Goal: Obtain resource: Download file/media

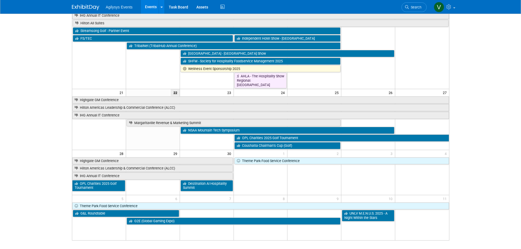
scroll to position [216, 0]
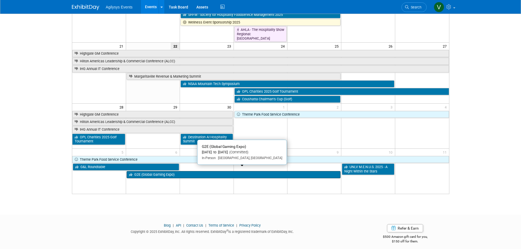
click at [164, 171] on link "G2E (Global Gaming Expo)" at bounding box center [234, 174] width 214 height 7
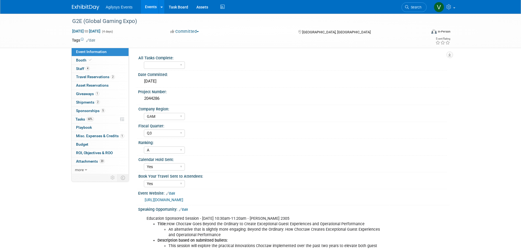
select select "GAM"
select select "Q3"
select select "A"
select select "Yes"
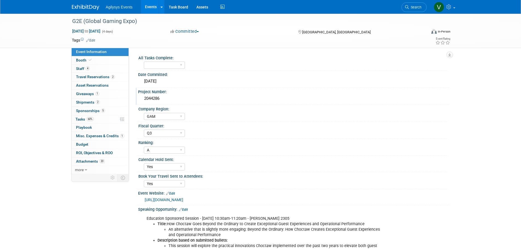
drag, startPoint x: 161, startPoint y: 99, endPoint x: 139, endPoint y: 98, distance: 21.4
click at [139, 98] on div "2044286" at bounding box center [293, 98] width 311 height 9
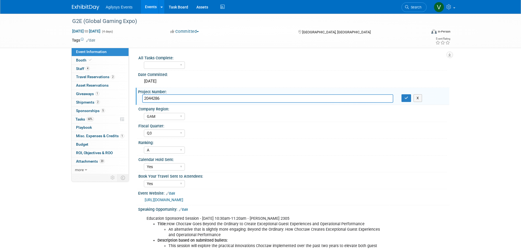
drag, startPoint x: 154, startPoint y: 99, endPoint x: 161, endPoint y: 96, distance: 7.9
click at [161, 96] on input "2044286" at bounding box center [267, 98] width 251 height 8
drag, startPoint x: 163, startPoint y: 98, endPoint x: 138, endPoint y: 98, distance: 24.3
click at [138, 98] on div "2044286" at bounding box center [267, 98] width 259 height 8
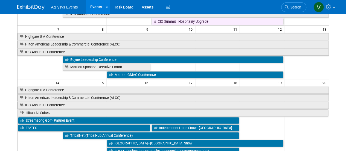
scroll to position [137, 0]
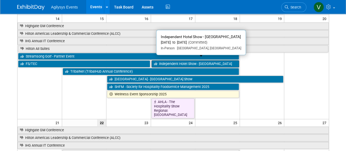
click at [198, 60] on link "Independent Hotel Show - [GEOGRAPHIC_DATA]" at bounding box center [194, 63] width 87 height 7
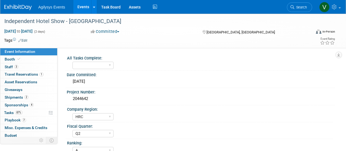
select select "HRC"
select select "Q2"
select select "A"
select select "Yes"
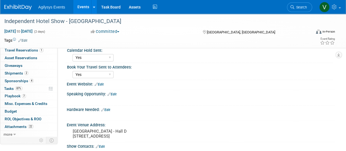
scroll to position [137, 0]
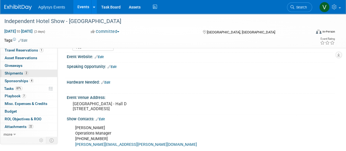
click at [17, 72] on span "Shipments 2" at bounding box center [17, 73] width 24 height 4
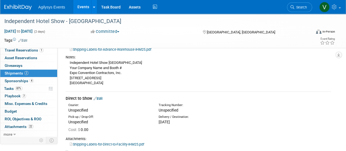
scroll to position [46, 0]
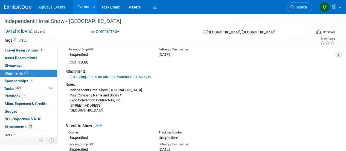
click at [119, 76] on link "Shipping-Labels-for-Advance-Warehouse-IHM25.pdf" at bounding box center [110, 77] width 81 height 4
